Goal: Task Accomplishment & Management: Use online tool/utility

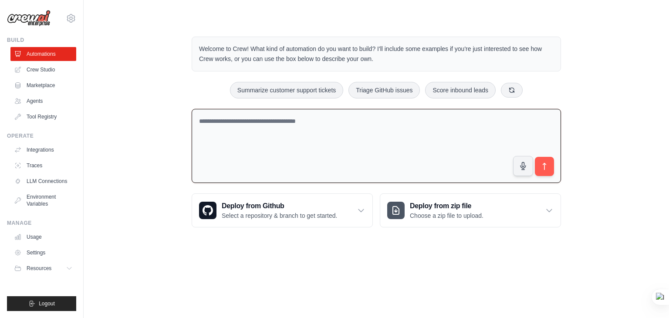
click at [395, 143] on textarea at bounding box center [376, 146] width 369 height 74
type textarea "****"
click at [540, 165] on icon "submit" at bounding box center [544, 166] width 9 height 9
drag, startPoint x: 219, startPoint y: 122, endPoint x: 180, endPoint y: 124, distance: 38.4
click at [180, 124] on div "Welcome to Crew! What kind of automation do you want to build? I'll include som…" at bounding box center [376, 132] width 557 height 219
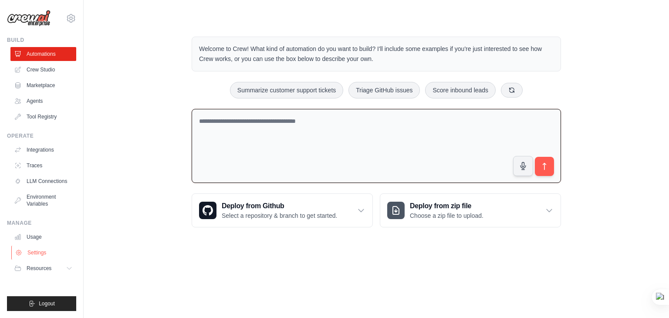
click at [31, 248] on link "Settings" at bounding box center [44, 253] width 66 height 14
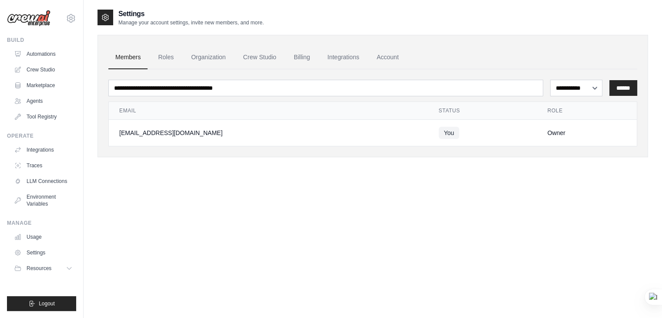
click at [31, 248] on link "Settings" at bounding box center [43, 253] width 66 height 14
click at [24, 100] on link "Agents" at bounding box center [44, 101] width 66 height 14
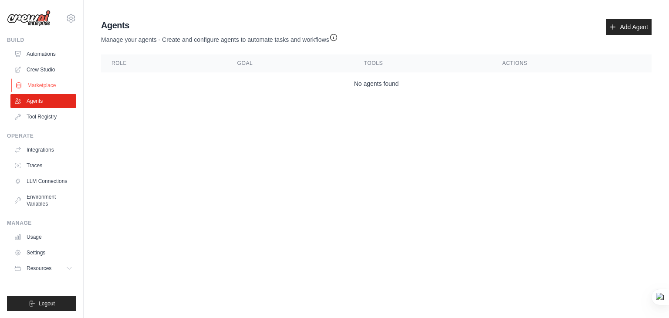
click at [39, 81] on link "Marketplace" at bounding box center [44, 85] width 66 height 14
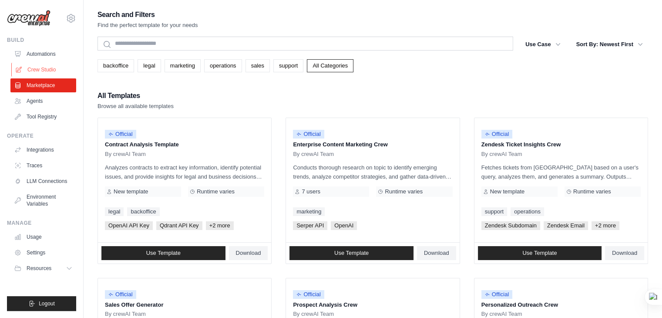
click at [40, 68] on link "Crew Studio" at bounding box center [44, 70] width 66 height 14
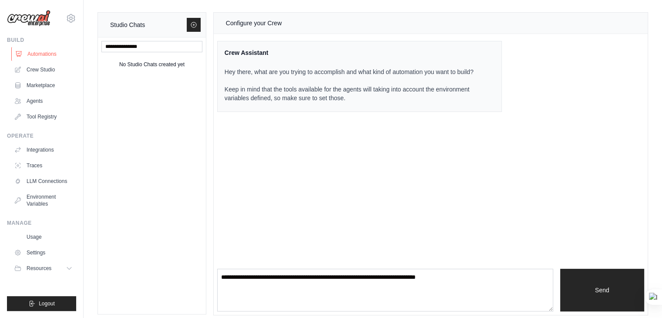
click at [24, 50] on link "Automations" at bounding box center [44, 54] width 66 height 14
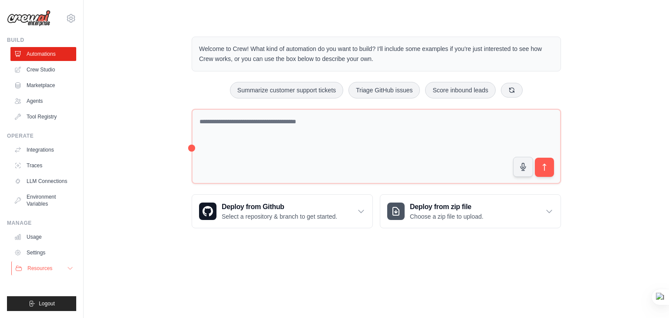
click at [27, 267] on span "Resources" at bounding box center [39, 268] width 25 height 7
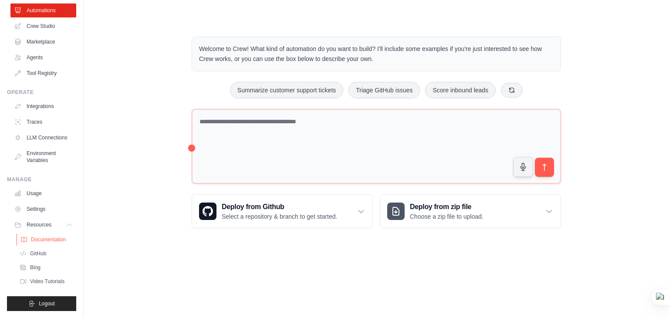
click at [44, 238] on span "Documentation" at bounding box center [48, 239] width 35 height 7
